Goal: Task Accomplishment & Management: Use online tool/utility

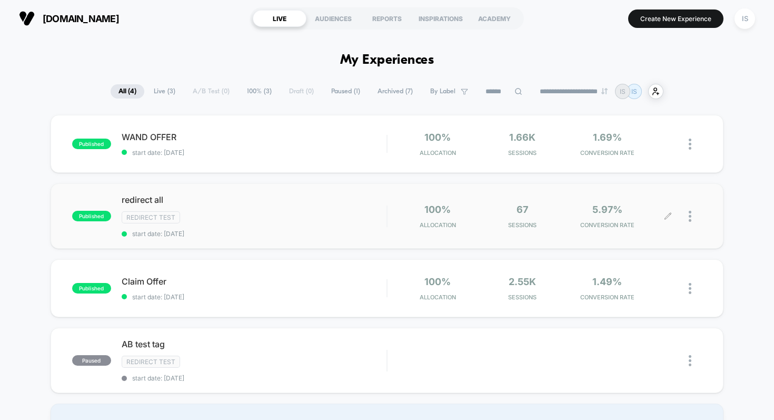
click at [689, 215] on img at bounding box center [690, 216] width 3 height 11
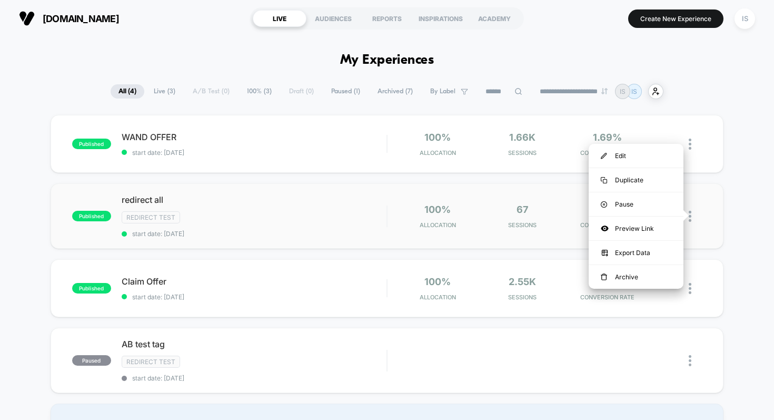
click at [693, 212] on div at bounding box center [695, 216] width 13 height 25
click at [752, 197] on div "published WAND OFFER start date: [DATE] 100% Allocation 1.66k Sessions 1.69% CO…" at bounding box center [387, 280] width 774 height 331
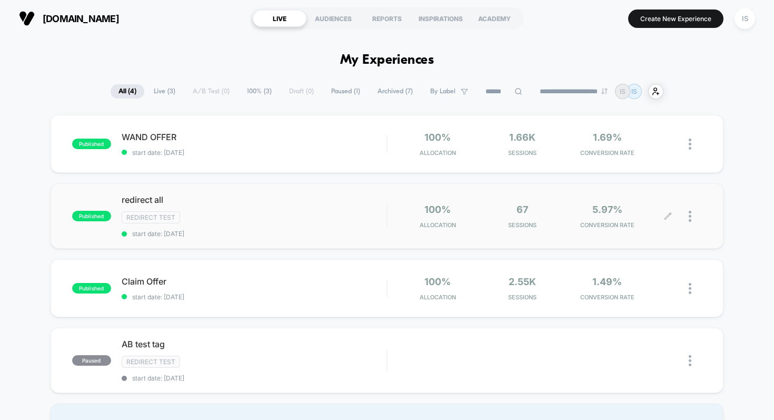
click at [672, 214] on div at bounding box center [686, 216] width 34 height 25
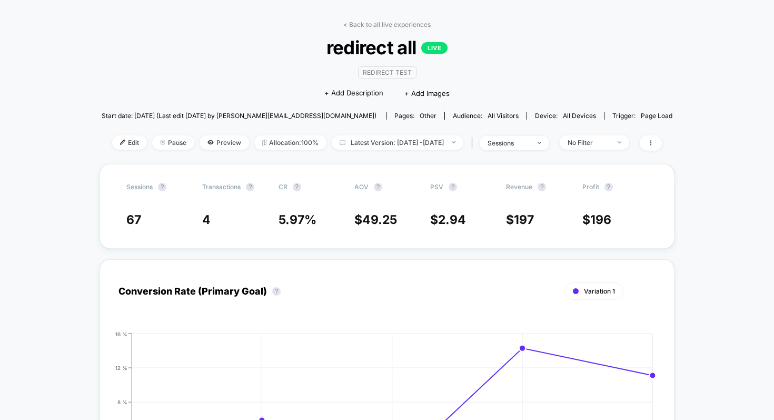
scroll to position [28, 0]
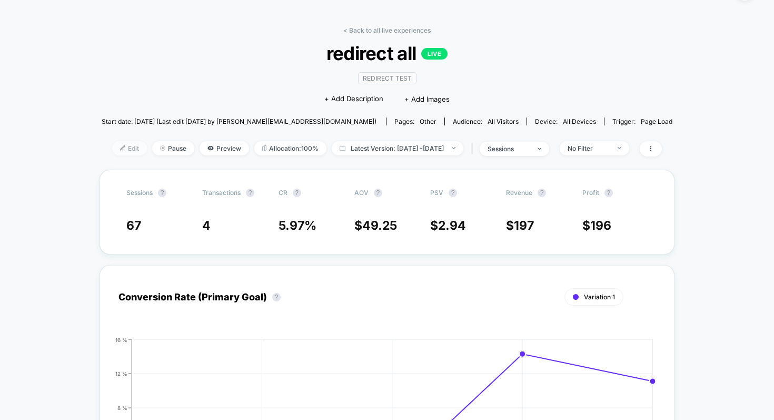
click at [120, 148] on img at bounding box center [122, 147] width 5 height 5
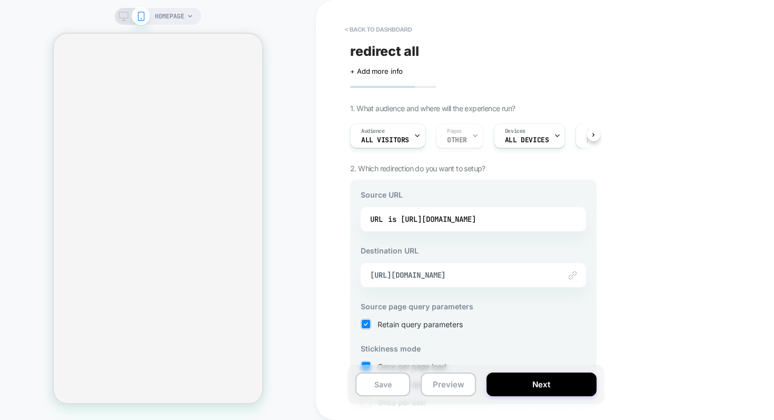
click at [569, 274] on img at bounding box center [573, 275] width 8 height 8
click at [512, 277] on span "[URL][DOMAIN_NAME]" at bounding box center [460, 274] width 180 height 9
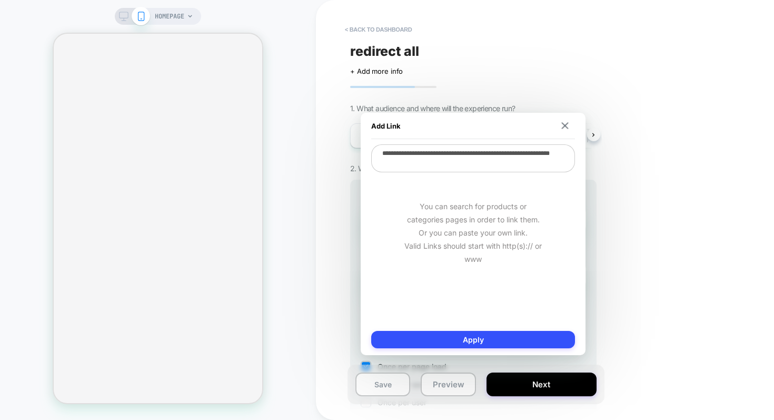
click at [424, 161] on textarea "**********" at bounding box center [473, 158] width 204 height 28
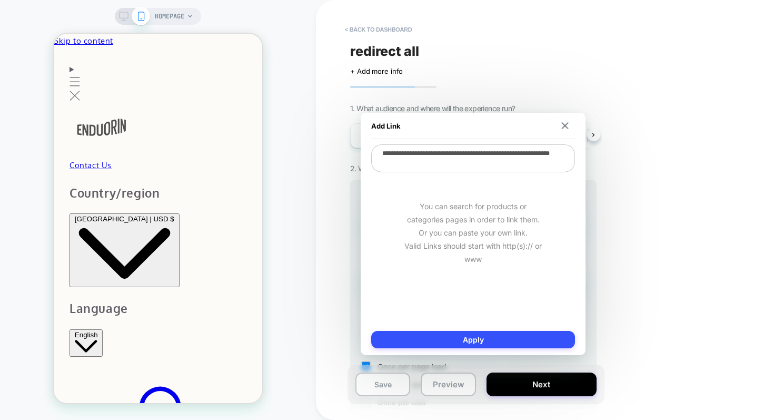
paste textarea
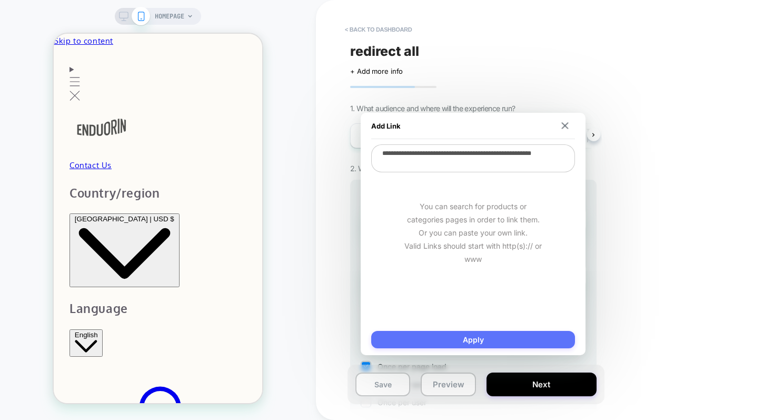
type textarea "**********"
click at [436, 340] on button "Apply" at bounding box center [473, 339] width 204 height 17
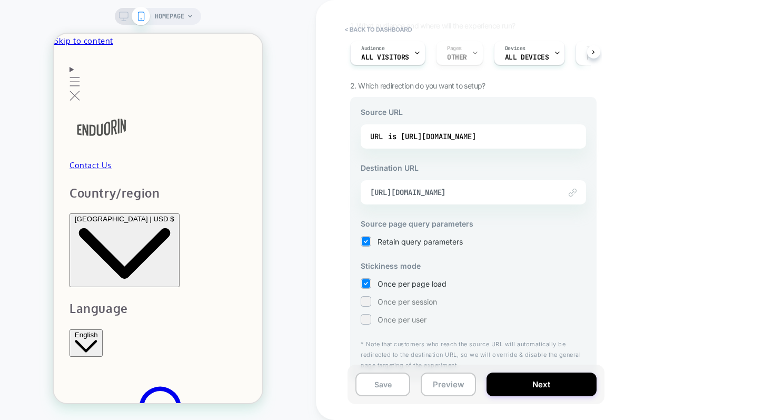
scroll to position [96, 0]
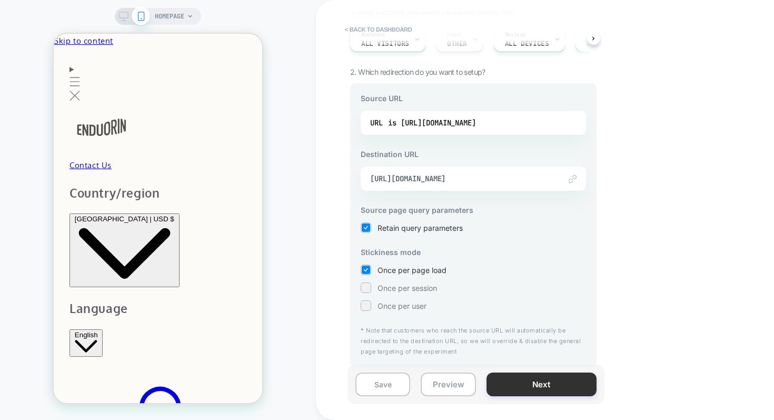
click at [530, 379] on button "Next" at bounding box center [542, 384] width 110 height 24
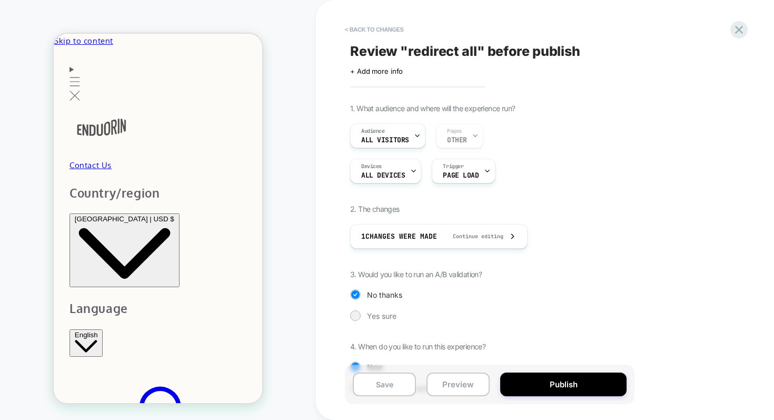
click at [530, 379] on button "Publish" at bounding box center [564, 384] width 126 height 24
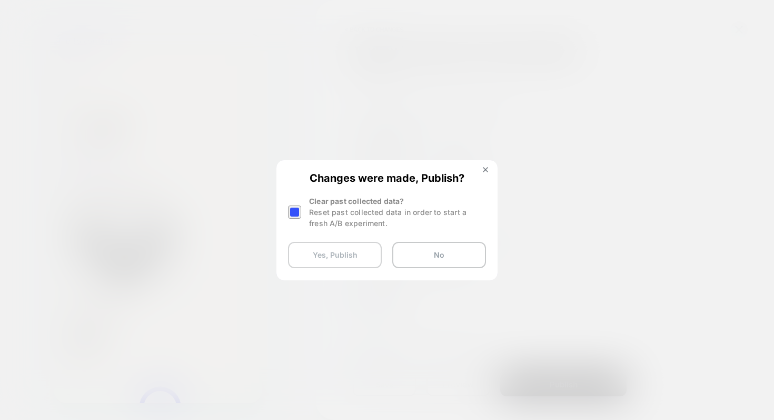
click at [367, 255] on button "Yes, Publish" at bounding box center [335, 255] width 94 height 26
